Goal: Information Seeking & Learning: Learn about a topic

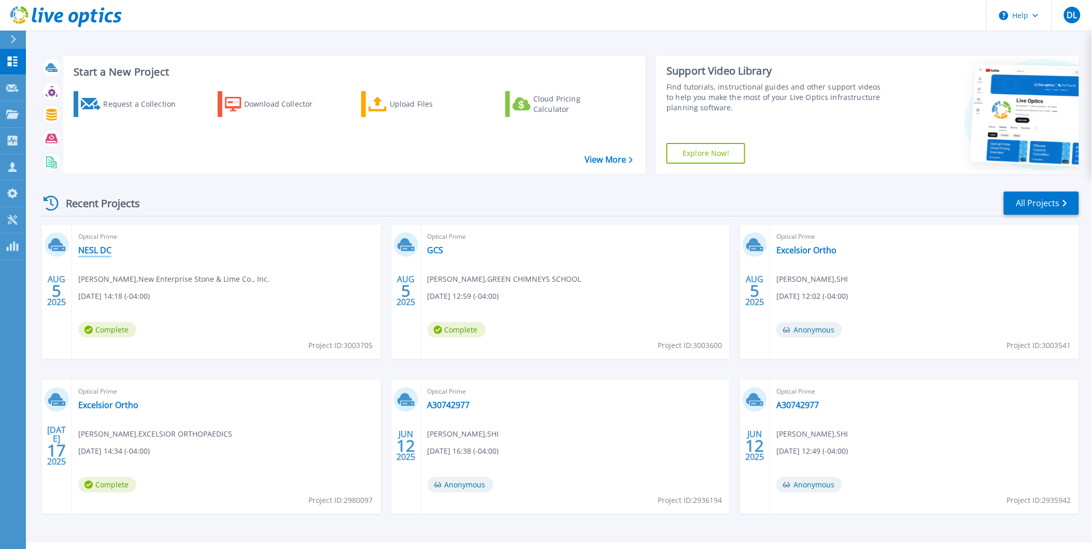
click at [101, 249] on link "NESL DC" at bounding box center [94, 250] width 33 height 10
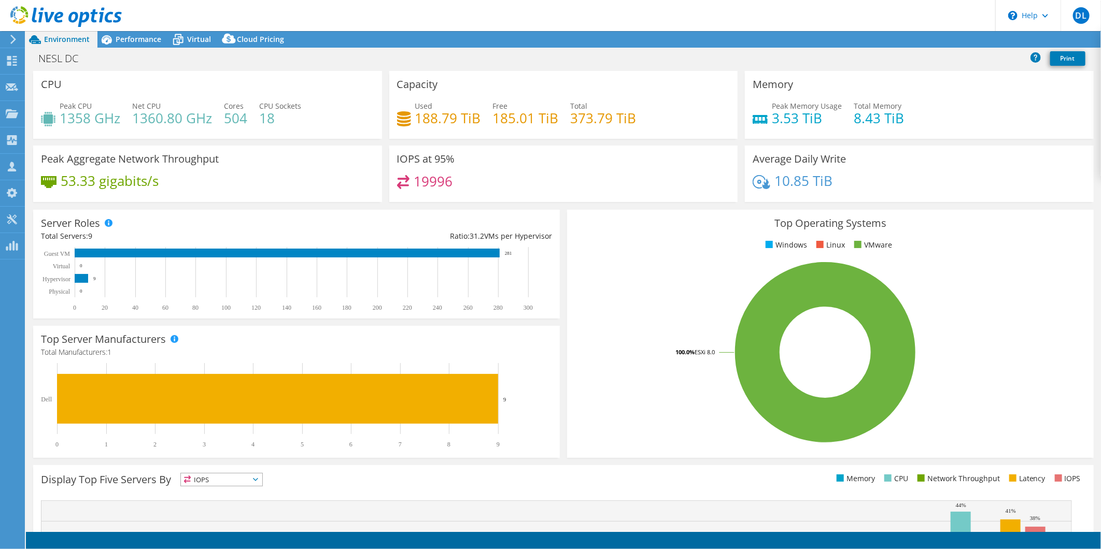
select select "USD"
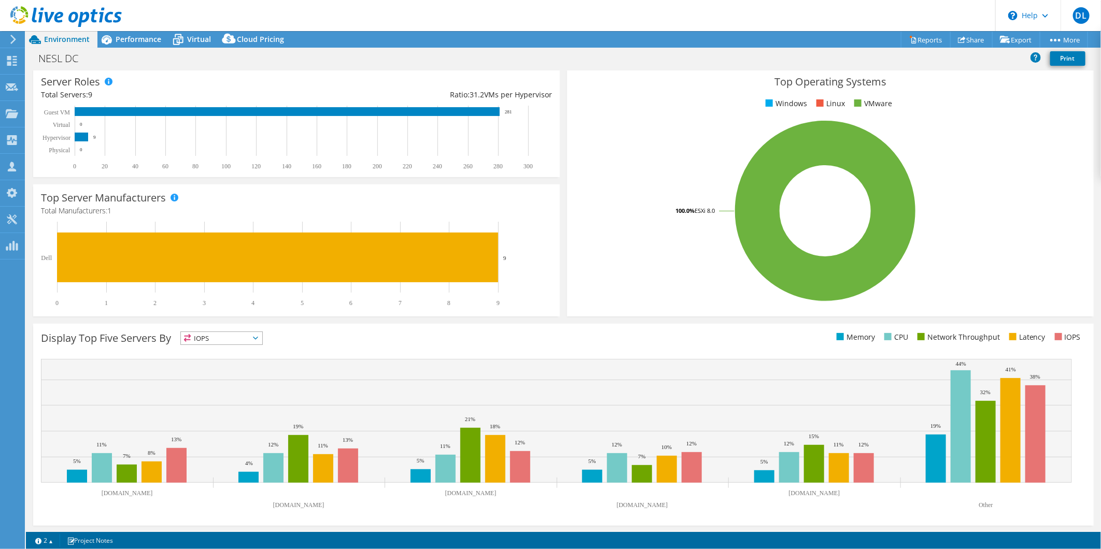
click at [591, 317] on div "Top Operating Systems Windows Linux VMware 100.0% ESXi 8.0" at bounding box center [830, 193] width 534 height 256
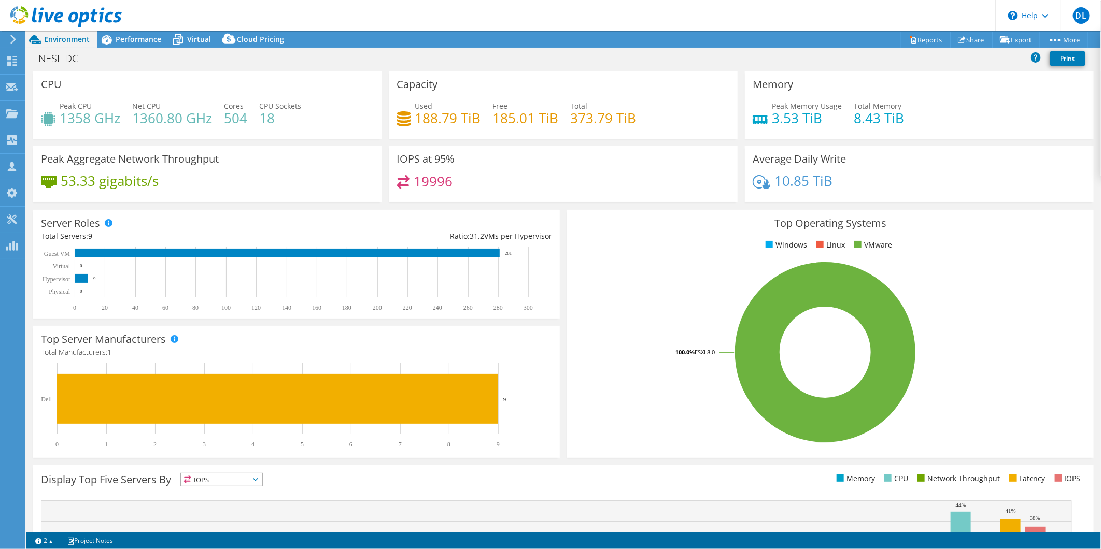
scroll to position [32, 0]
click at [568, 405] on div "Top Operating Systems Windows Linux VMware 100.0% ESXi 8.0" at bounding box center [830, 334] width 527 height 248
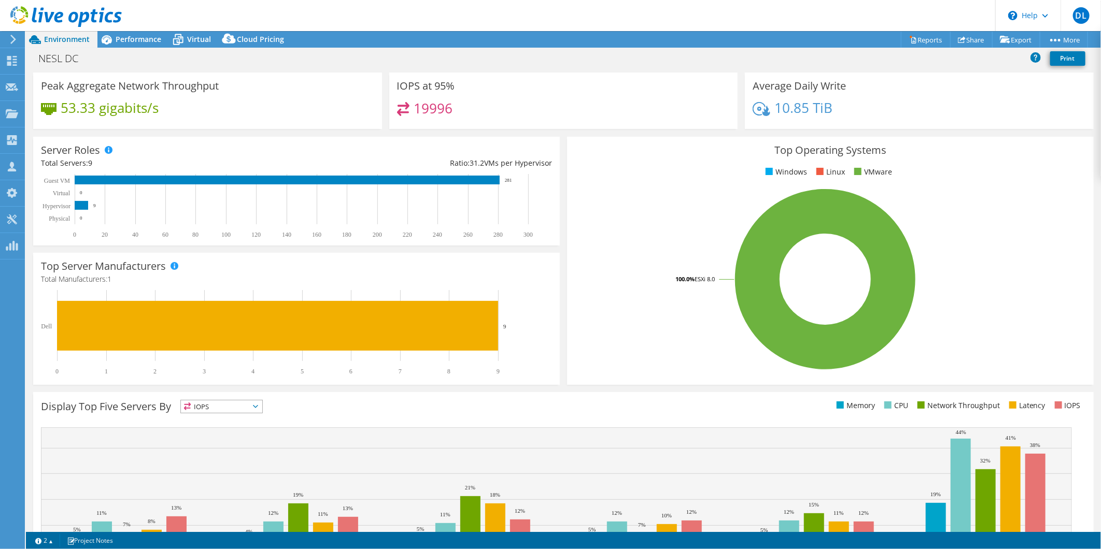
scroll to position [0, 0]
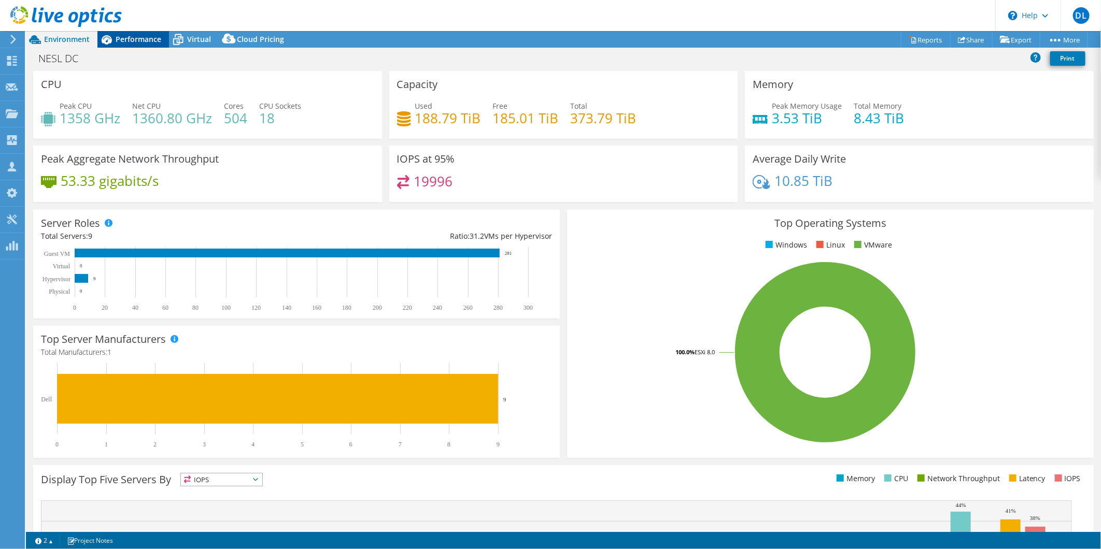
click at [114, 45] on icon at bounding box center [106, 40] width 18 height 18
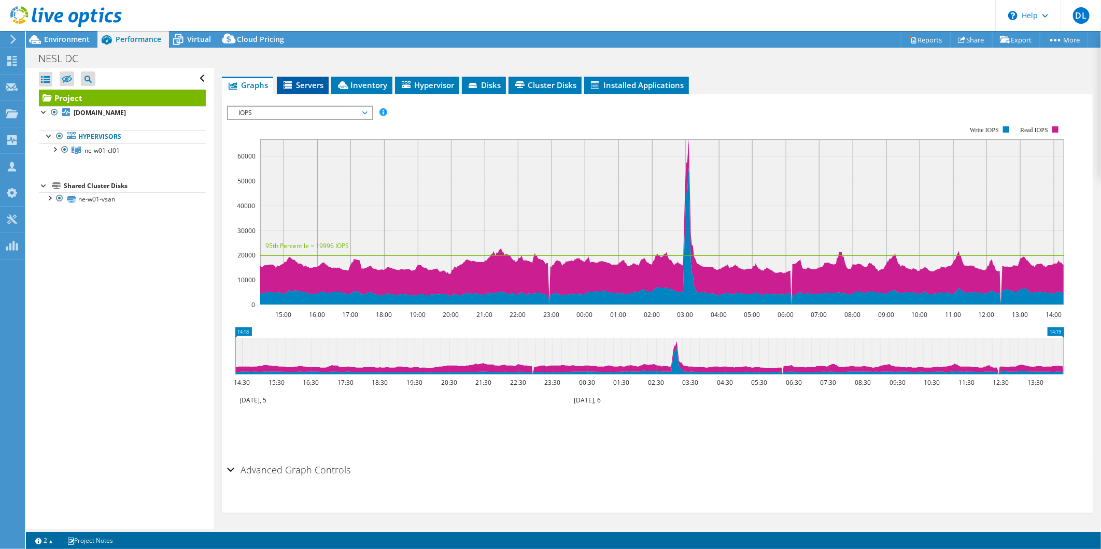
click at [314, 83] on span "Servers" at bounding box center [302, 85] width 41 height 10
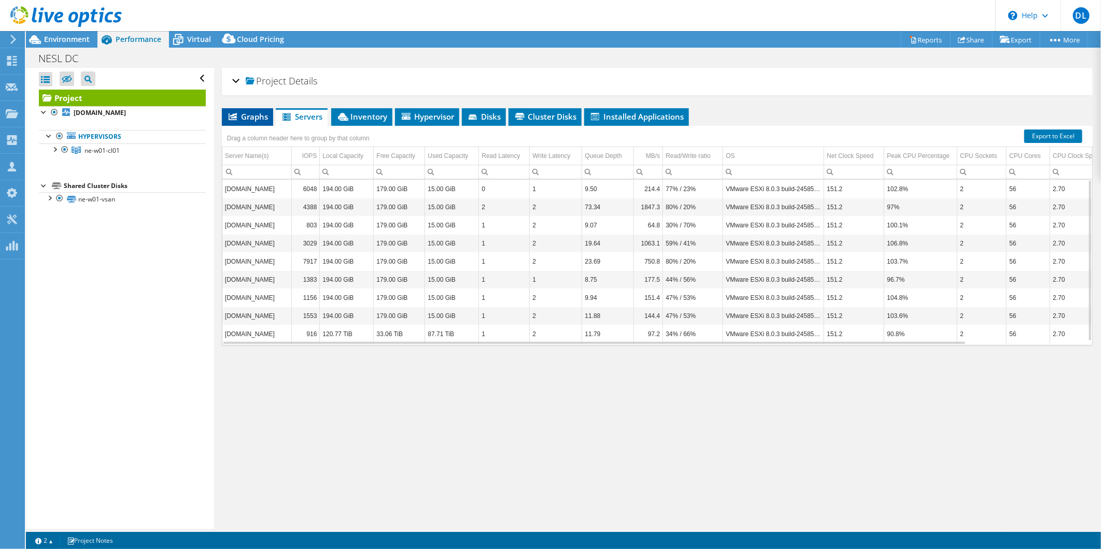
click at [249, 118] on span "Graphs" at bounding box center [247, 116] width 41 height 10
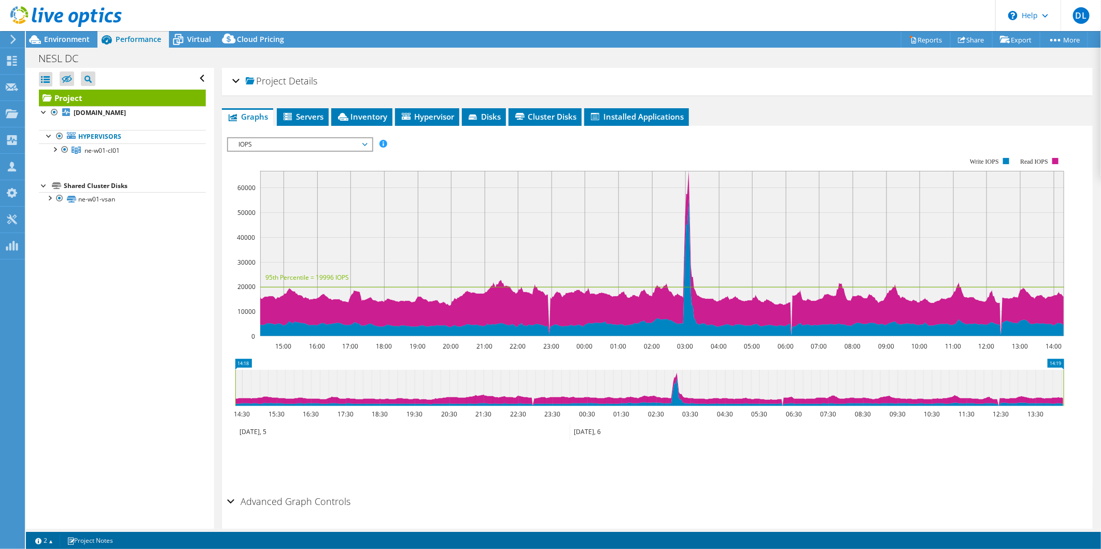
click at [320, 138] on span "IOPS" at bounding box center [299, 144] width 133 height 12
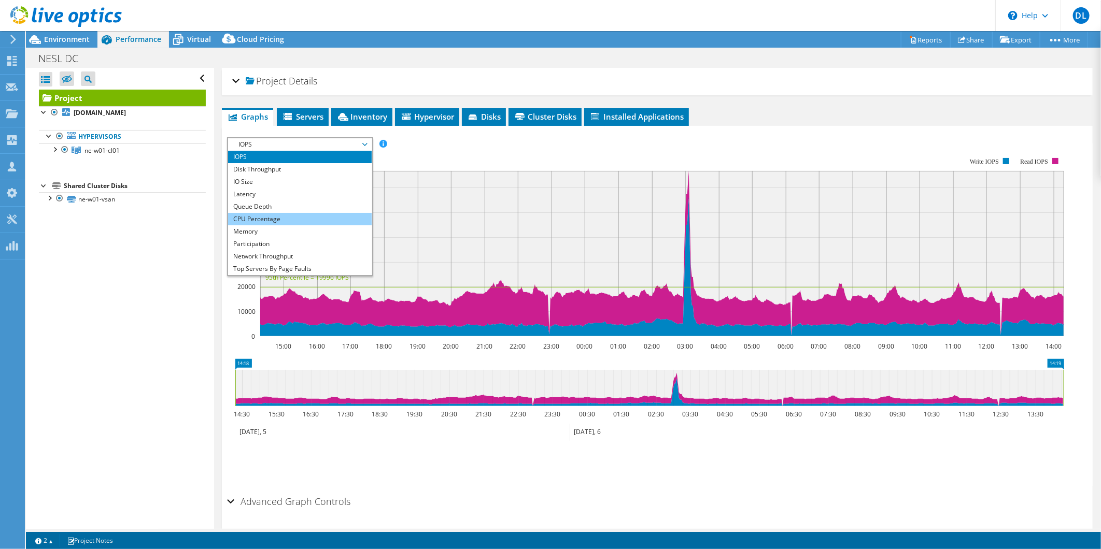
click at [289, 217] on li "CPU Percentage" at bounding box center [300, 219] width 144 height 12
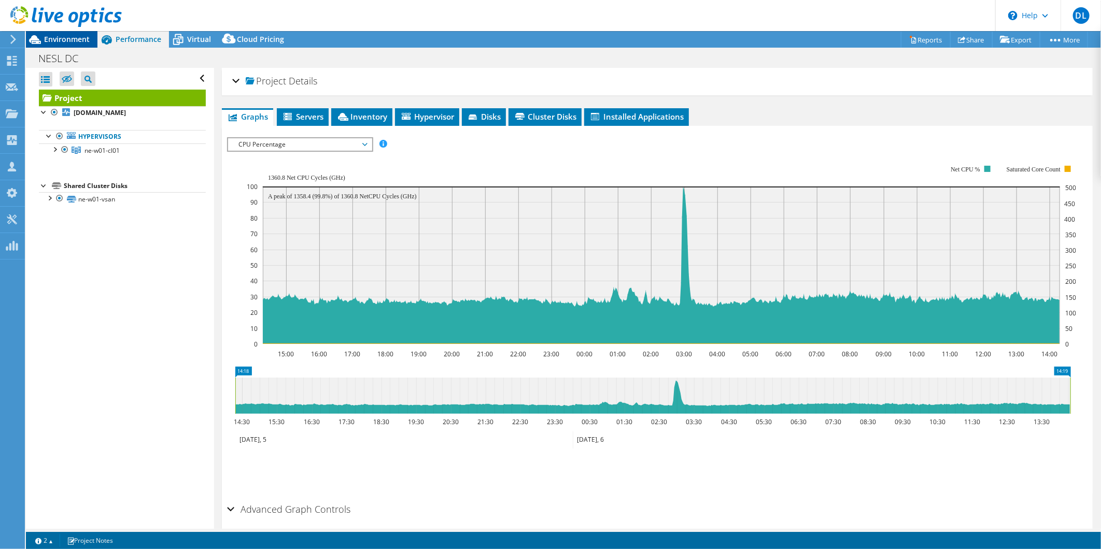
click at [65, 41] on span "Environment" at bounding box center [67, 39] width 46 height 10
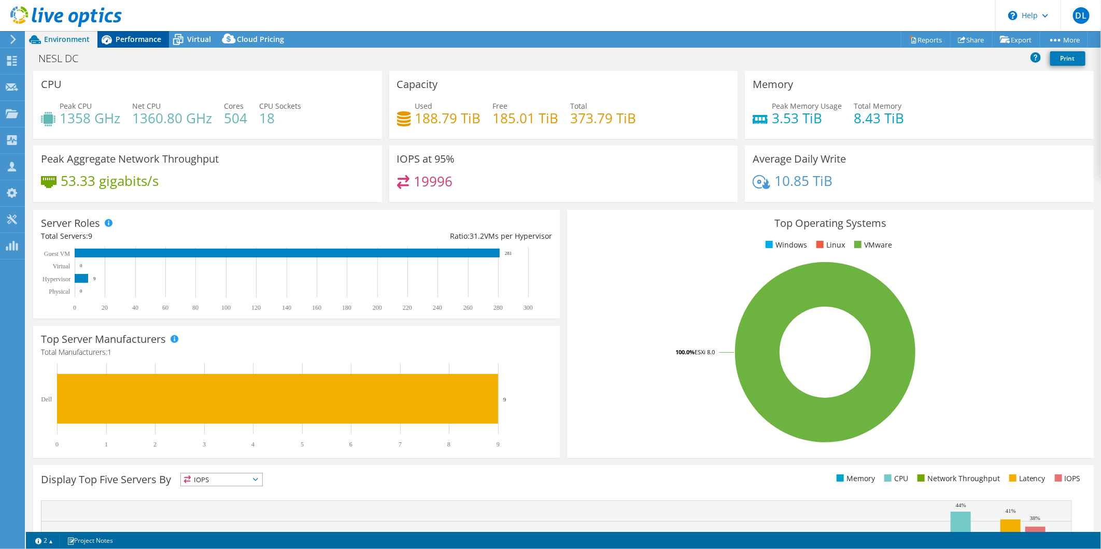
click at [119, 35] on span "Performance" at bounding box center [139, 39] width 46 height 10
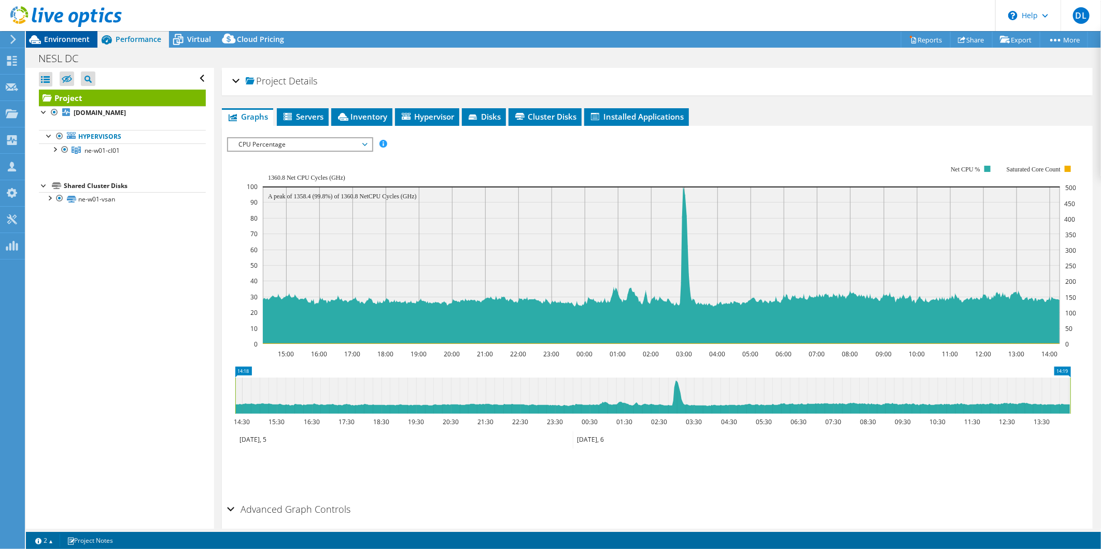
drag, startPoint x: 66, startPoint y: 36, endPoint x: 78, endPoint y: 38, distance: 11.6
click at [66, 36] on span "Environment" at bounding box center [67, 39] width 46 height 10
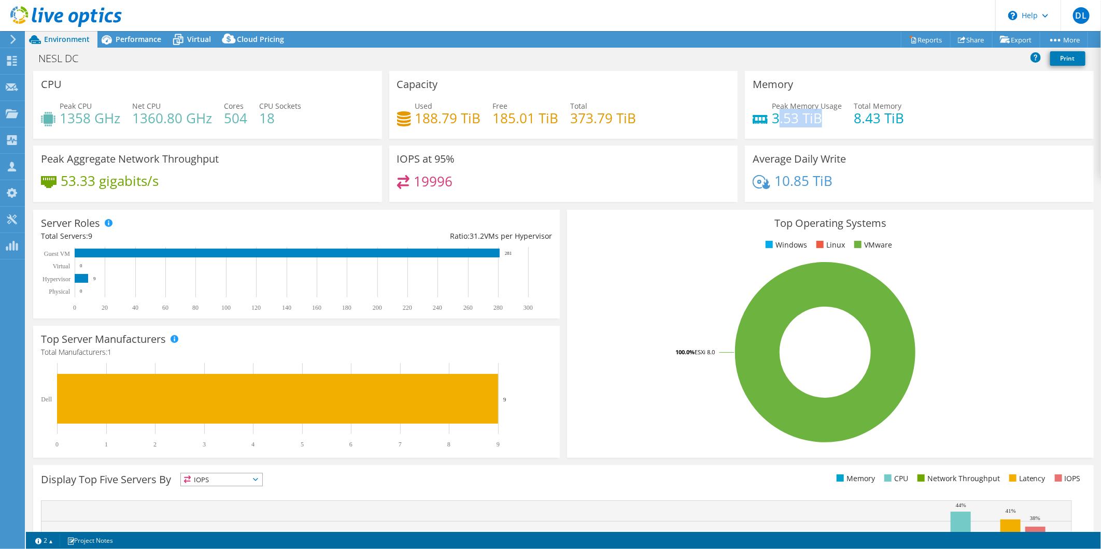
drag, startPoint x: 772, startPoint y: 118, endPoint x: 832, endPoint y: 118, distance: 59.6
click at [832, 118] on h4 "3.53 TiB" at bounding box center [807, 117] width 70 height 11
drag, startPoint x: 832, startPoint y: 118, endPoint x: 860, endPoint y: 116, distance: 28.6
click at [859, 116] on h4 "8.43 TiB" at bounding box center [879, 117] width 50 height 11
drag, startPoint x: 805, startPoint y: 122, endPoint x: 787, endPoint y: 120, distance: 18.7
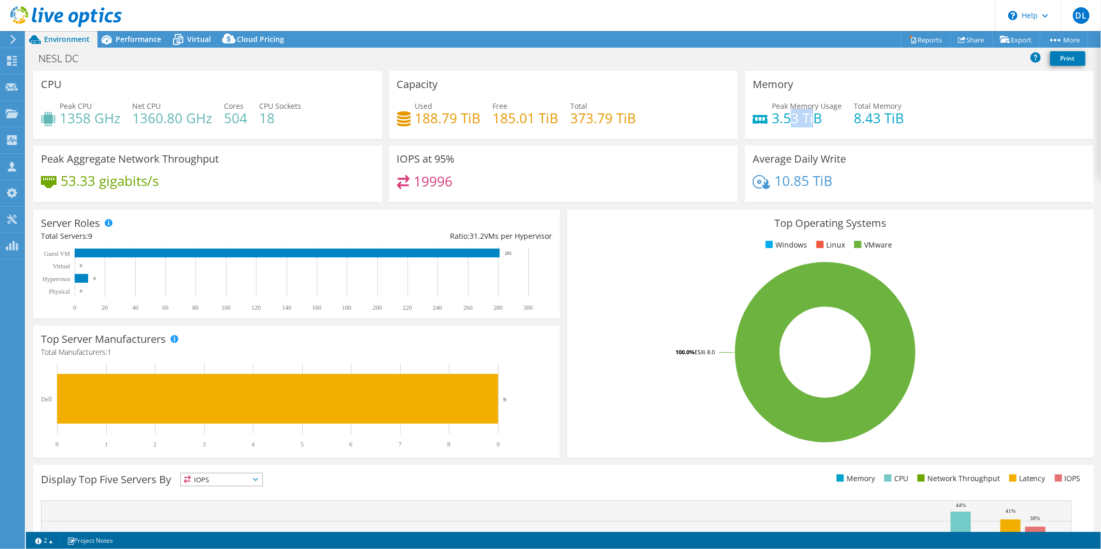
click at [787, 120] on h4 "3.53 TiB" at bounding box center [807, 117] width 70 height 11
drag, startPoint x: 787, startPoint y: 120, endPoint x: 780, endPoint y: 115, distance: 8.5
click at [780, 115] on h4 "3.53 TiB" at bounding box center [807, 117] width 70 height 11
drag, startPoint x: 574, startPoint y: 112, endPoint x: 607, endPoint y: 109, distance: 33.3
click at [607, 112] on h4 "373.79 TiB" at bounding box center [604, 117] width 66 height 11
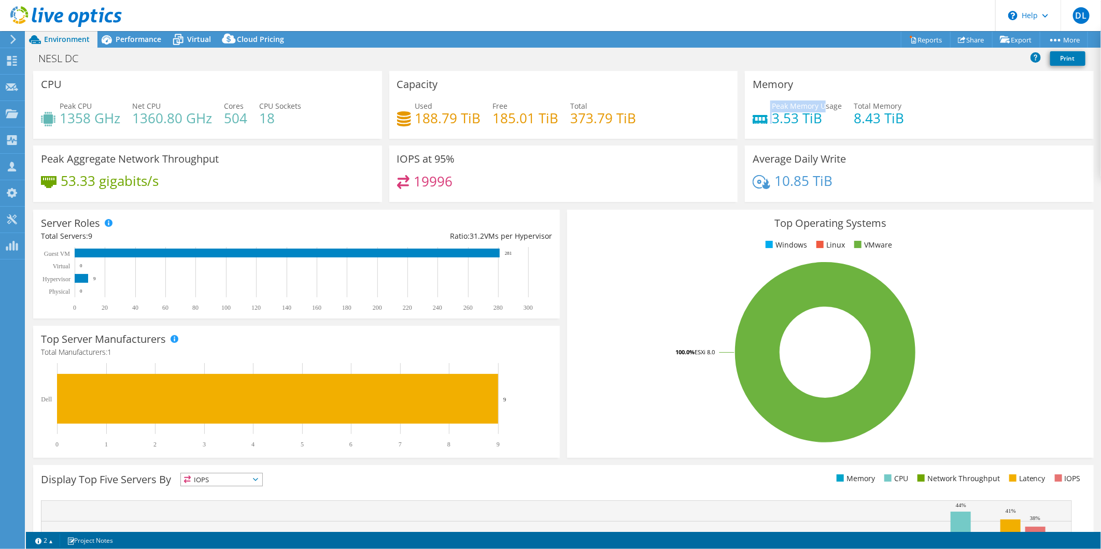
drag, startPoint x: 803, startPoint y: 108, endPoint x: 753, endPoint y: 110, distance: 50.9
click at [753, 110] on div "Peak Memory Usage 3.53 TiB" at bounding box center [797, 112] width 89 height 23
click at [563, 415] on div "Top Operating Systems Windows Linux VMware 100.0% ESXi 8.0" at bounding box center [830, 334] width 534 height 256
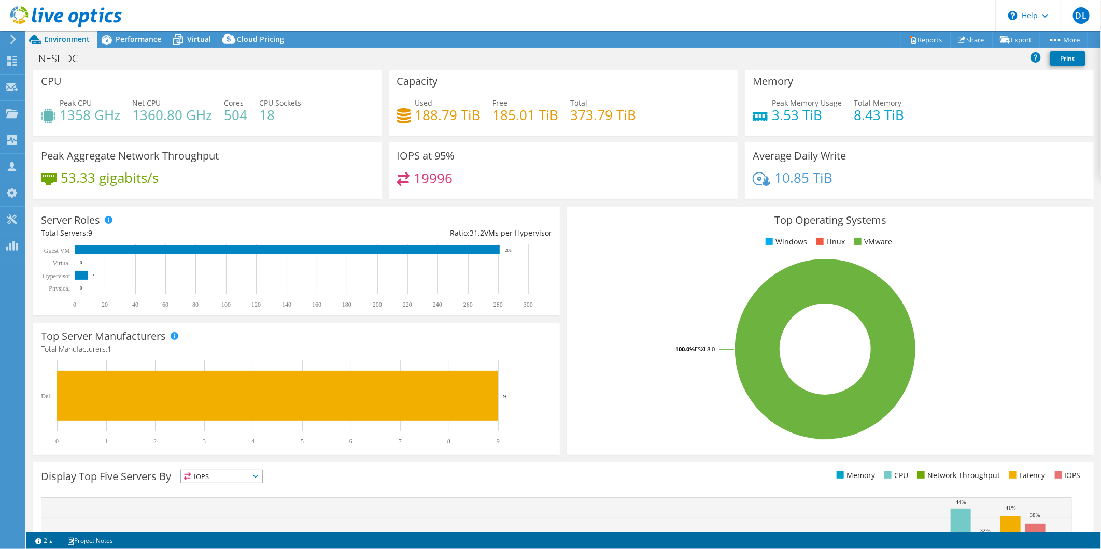
scroll to position [0, 0]
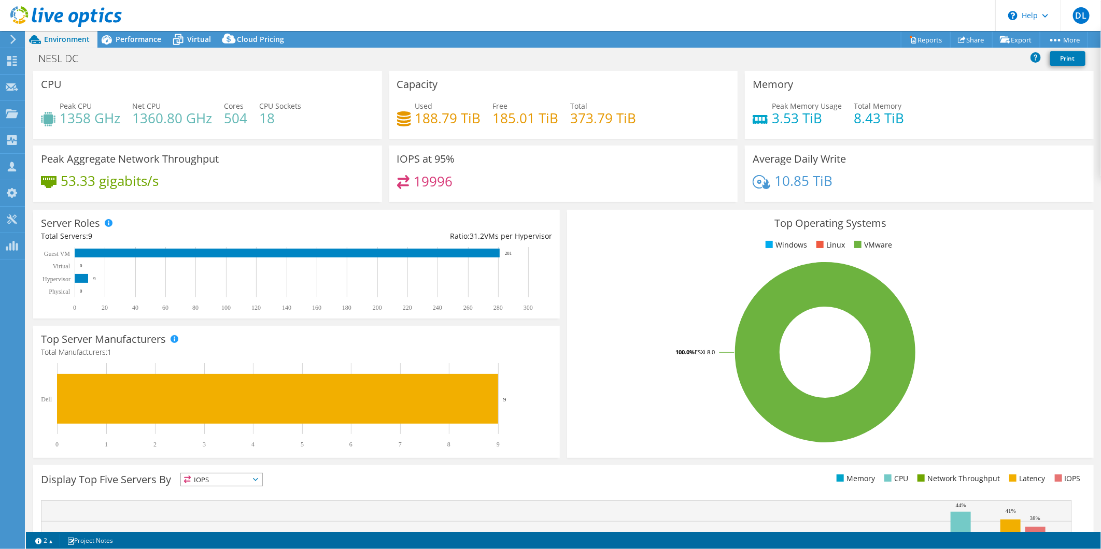
click at [795, 11] on header "DL Channel Partner [PERSON_NAME] [PERSON_NAME][EMAIL_ADDRESS][DOMAIN_NAME] SHI …" at bounding box center [550, 15] width 1101 height 31
